Goal: Information Seeking & Learning: Find specific fact

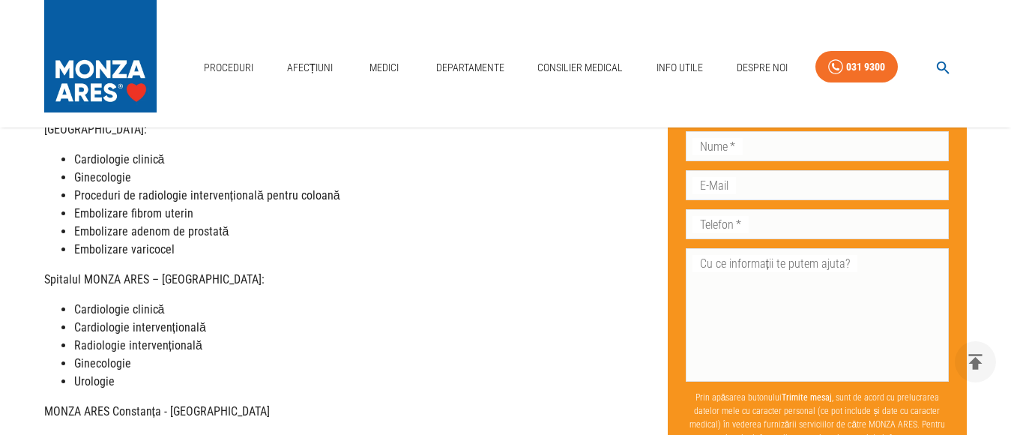
scroll to position [675, 0]
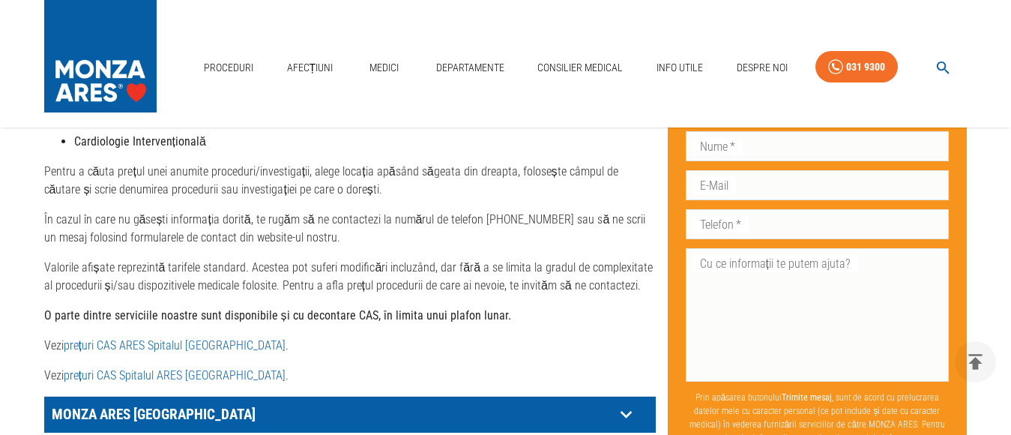
click at [165, 348] on link "prețuri CAS ARES Spitalul [GEOGRAPHIC_DATA]" at bounding box center [175, 345] width 222 height 14
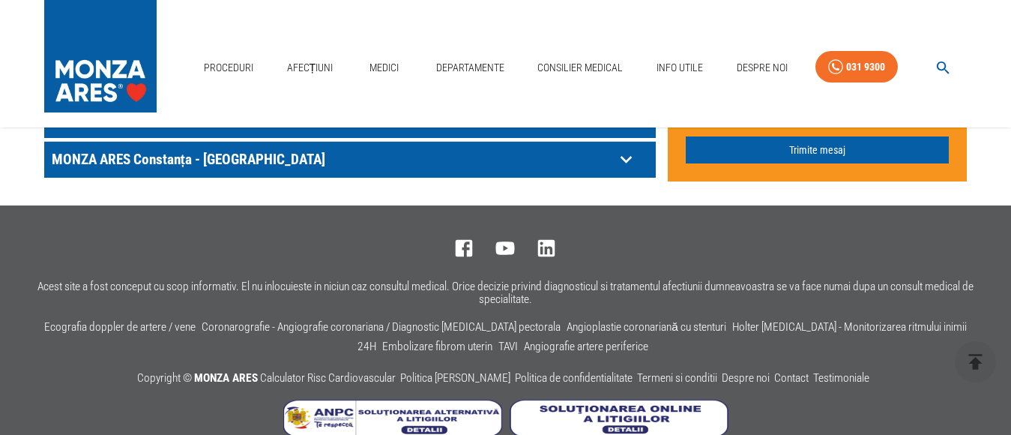
scroll to position [651, 0]
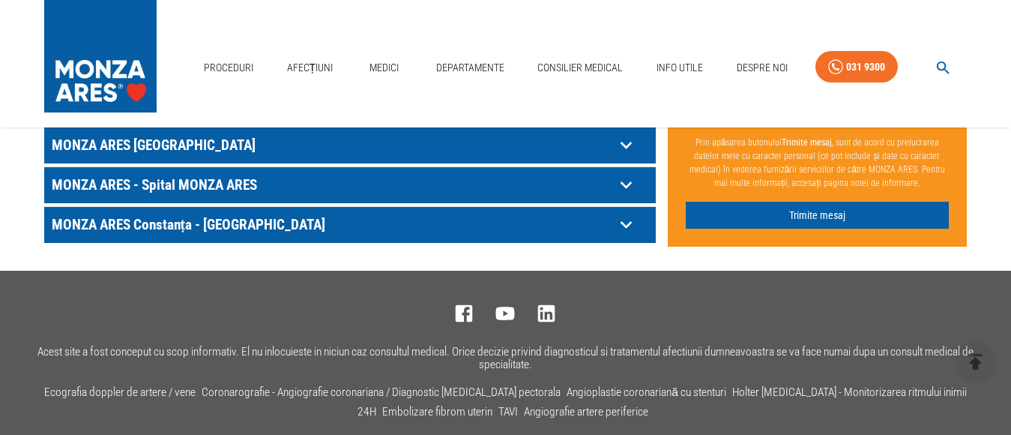
scroll to position [1026, 0]
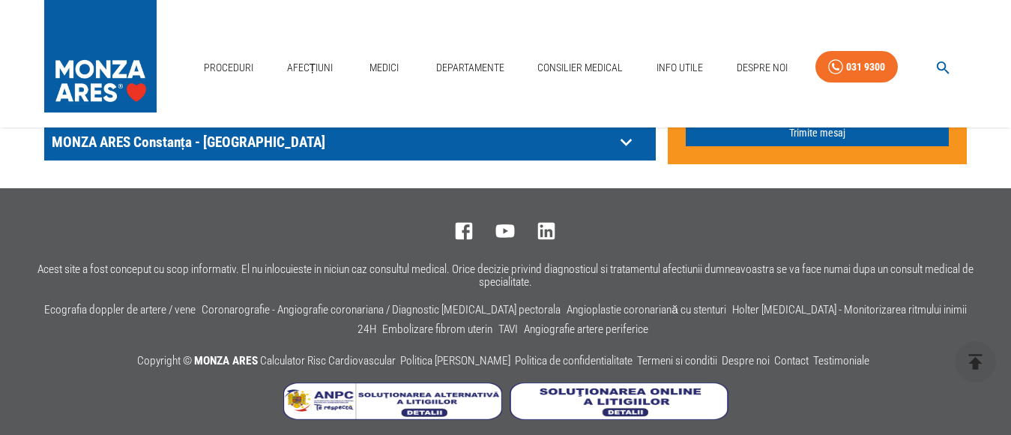
drag, startPoint x: 591, startPoint y: 142, endPoint x: 582, endPoint y: 147, distance: 9.8
click at [588, 145] on p "MONZA ARES Constanța - [GEOGRAPHIC_DATA]" at bounding box center [331, 141] width 567 height 23
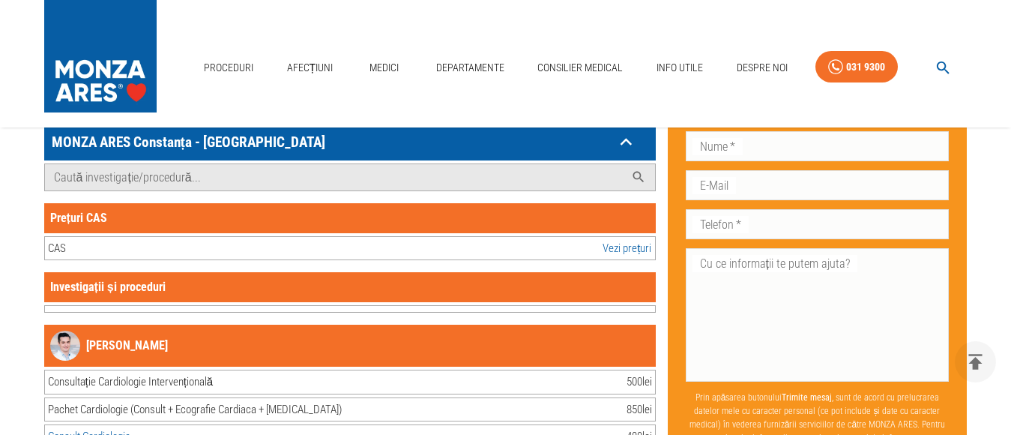
click at [300, 249] on div "CAS Vezi prețuri" at bounding box center [350, 248] width 612 height 25
click at [640, 253] on link "Vezi prețuri" at bounding box center [627, 248] width 49 height 17
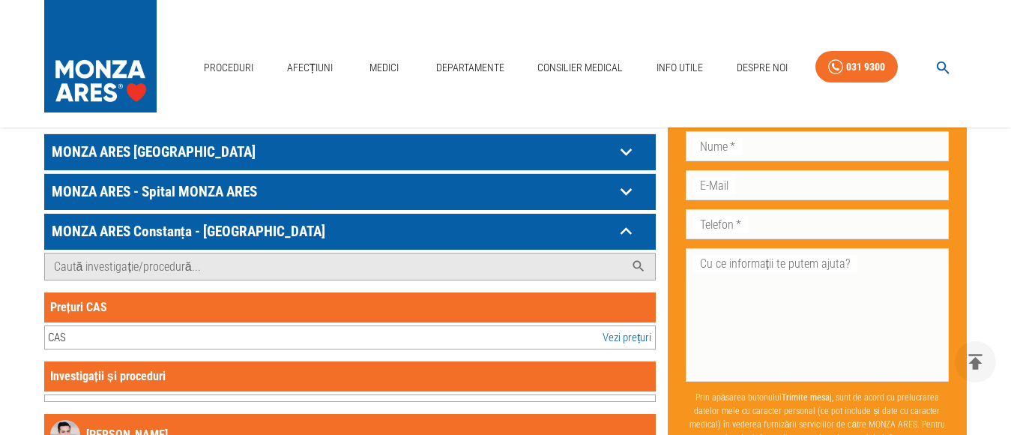
scroll to position [801, 0]
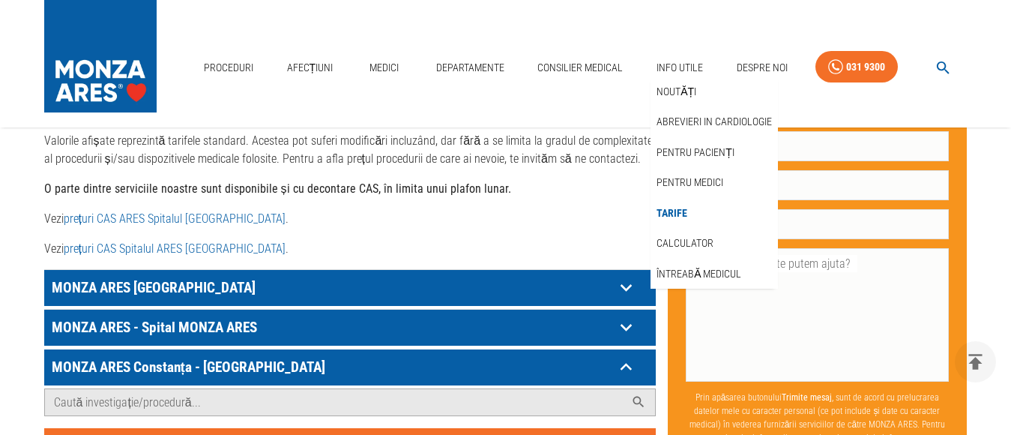
click at [682, 201] on link "Tarife" at bounding box center [672, 213] width 37 height 25
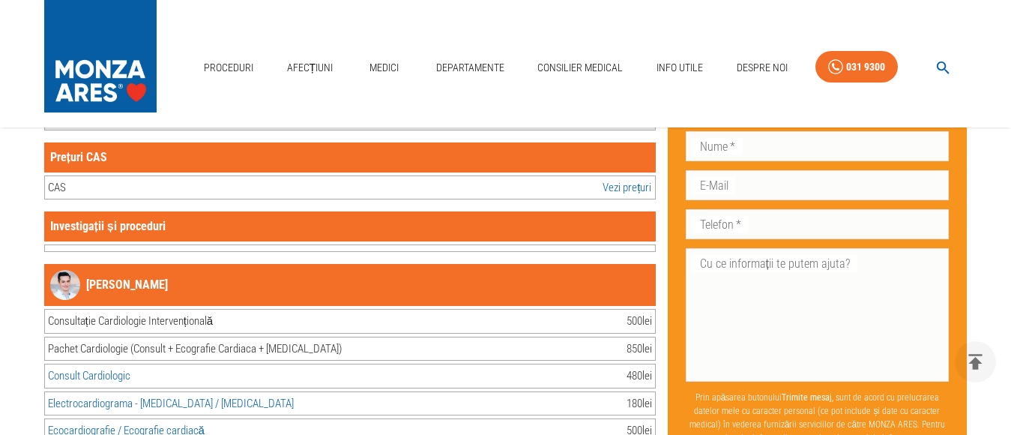
scroll to position [1091, 0]
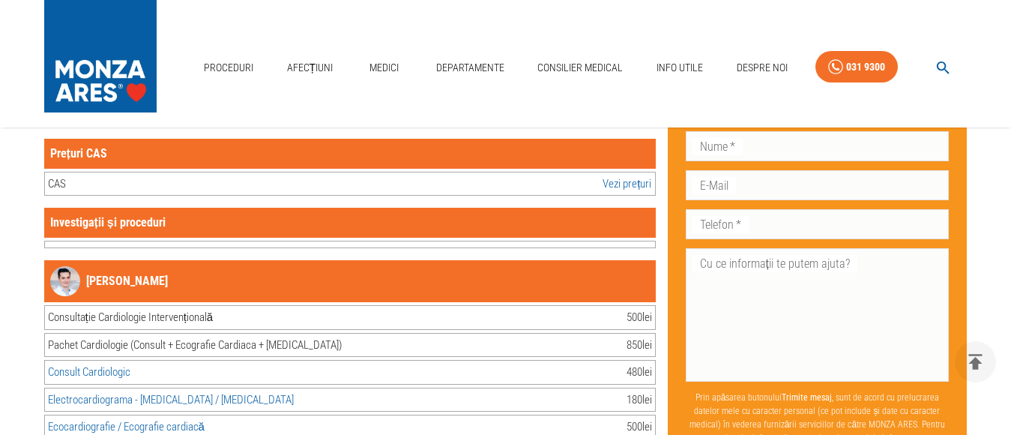
click at [144, 152] on div "Prețuri CAS" at bounding box center [350, 154] width 612 height 30
click at [181, 239] on div "Investigații și proceduri" at bounding box center [350, 228] width 612 height 40
drag, startPoint x: 359, startPoint y: 250, endPoint x: 356, endPoint y: 241, distance: 9.5
drag, startPoint x: 356, startPoint y: 241, endPoint x: 315, endPoint y: 237, distance: 41.4
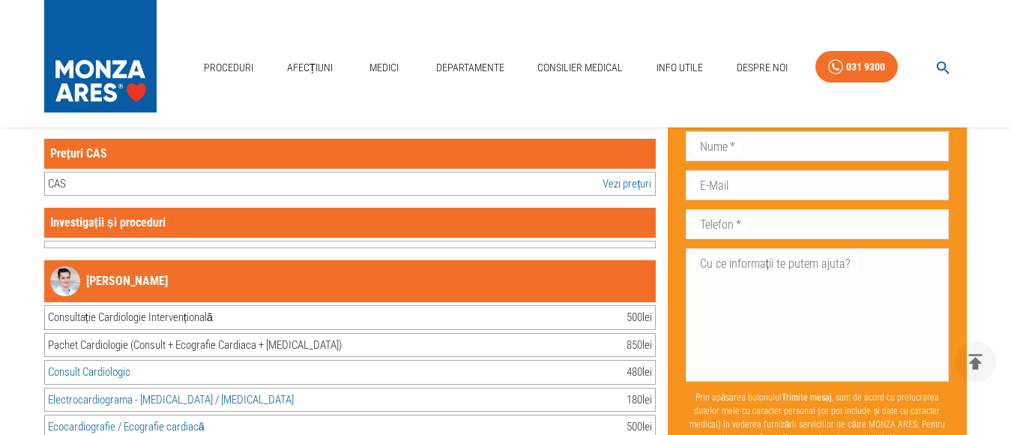
click at [355, 240] on div "Investigații și proceduri" at bounding box center [350, 228] width 612 height 40
click at [130, 277] on link "[PERSON_NAME]" at bounding box center [109, 281] width 118 height 30
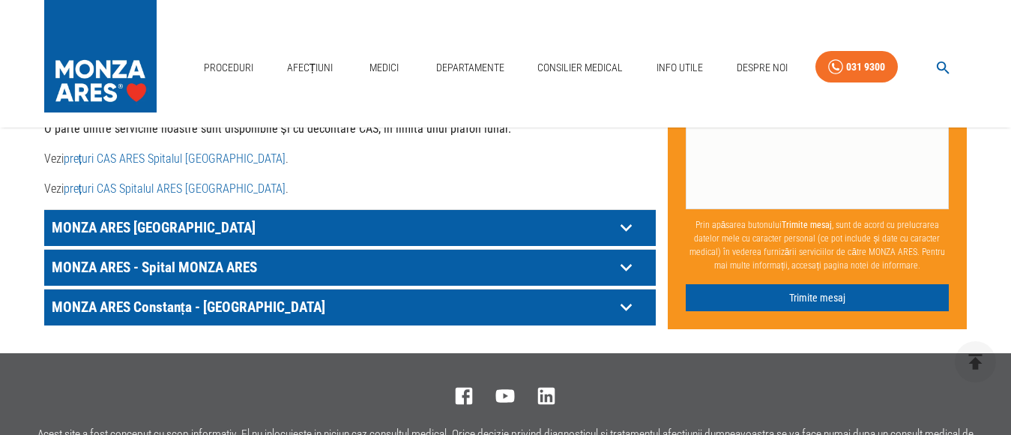
click at [186, 163] on link "prețuri CAS ARES Spitalul [GEOGRAPHIC_DATA]" at bounding box center [175, 158] width 222 height 14
